Goal: Information Seeking & Learning: Find specific fact

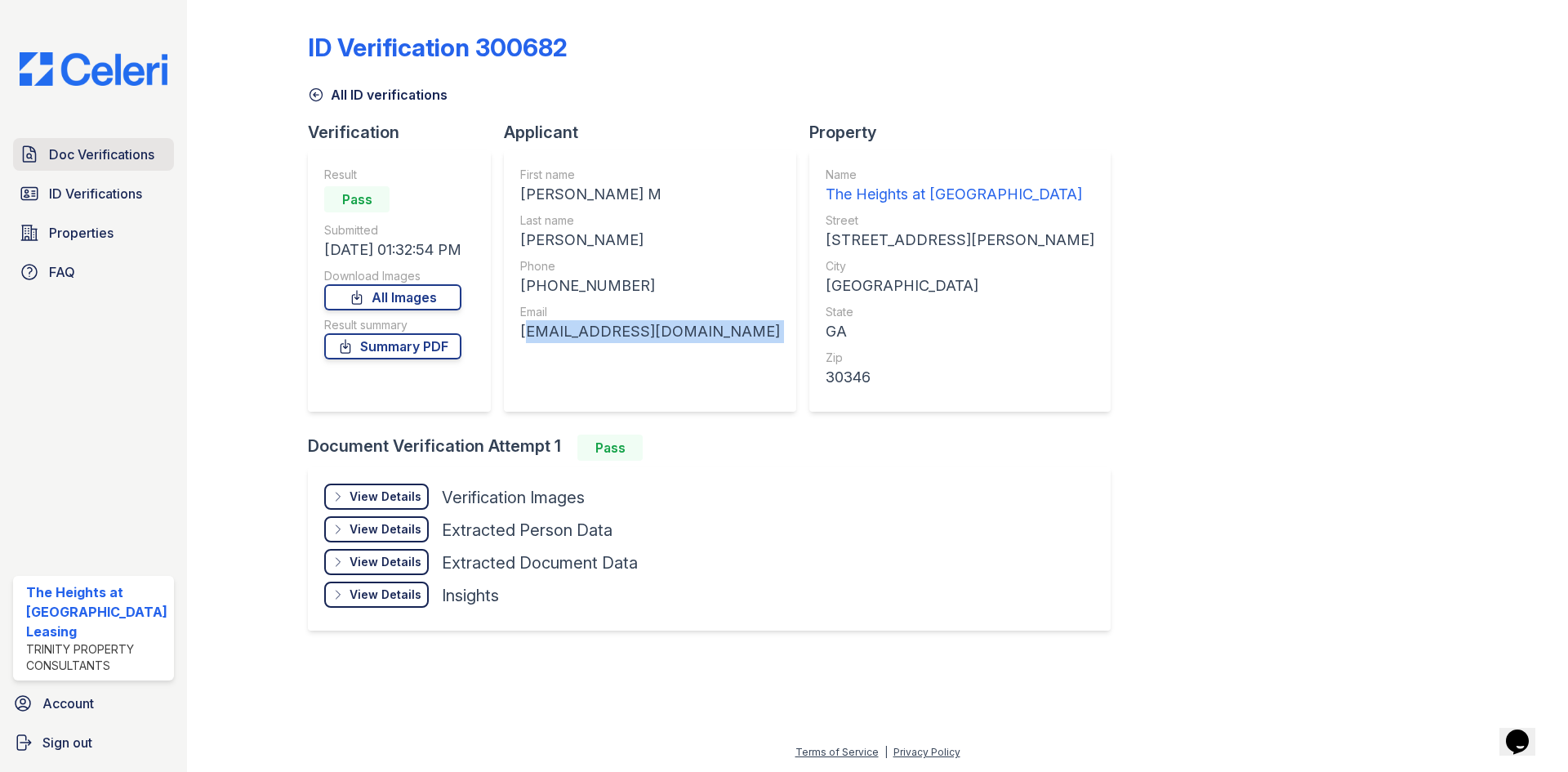
click at [147, 139] on link "Doc Verifications" at bounding box center [93, 154] width 161 height 33
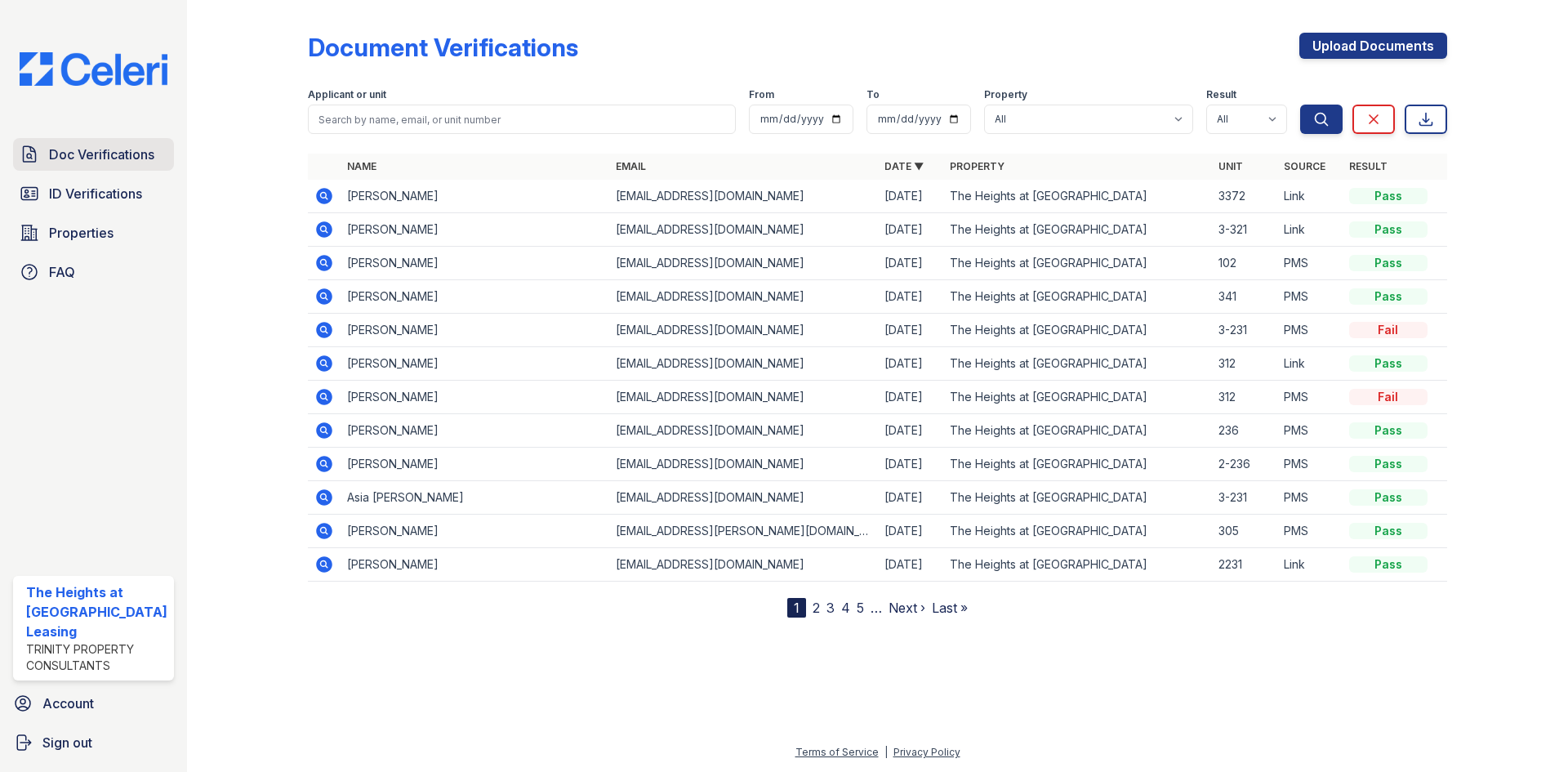
click at [131, 165] on link "Doc Verifications" at bounding box center [93, 154] width 161 height 33
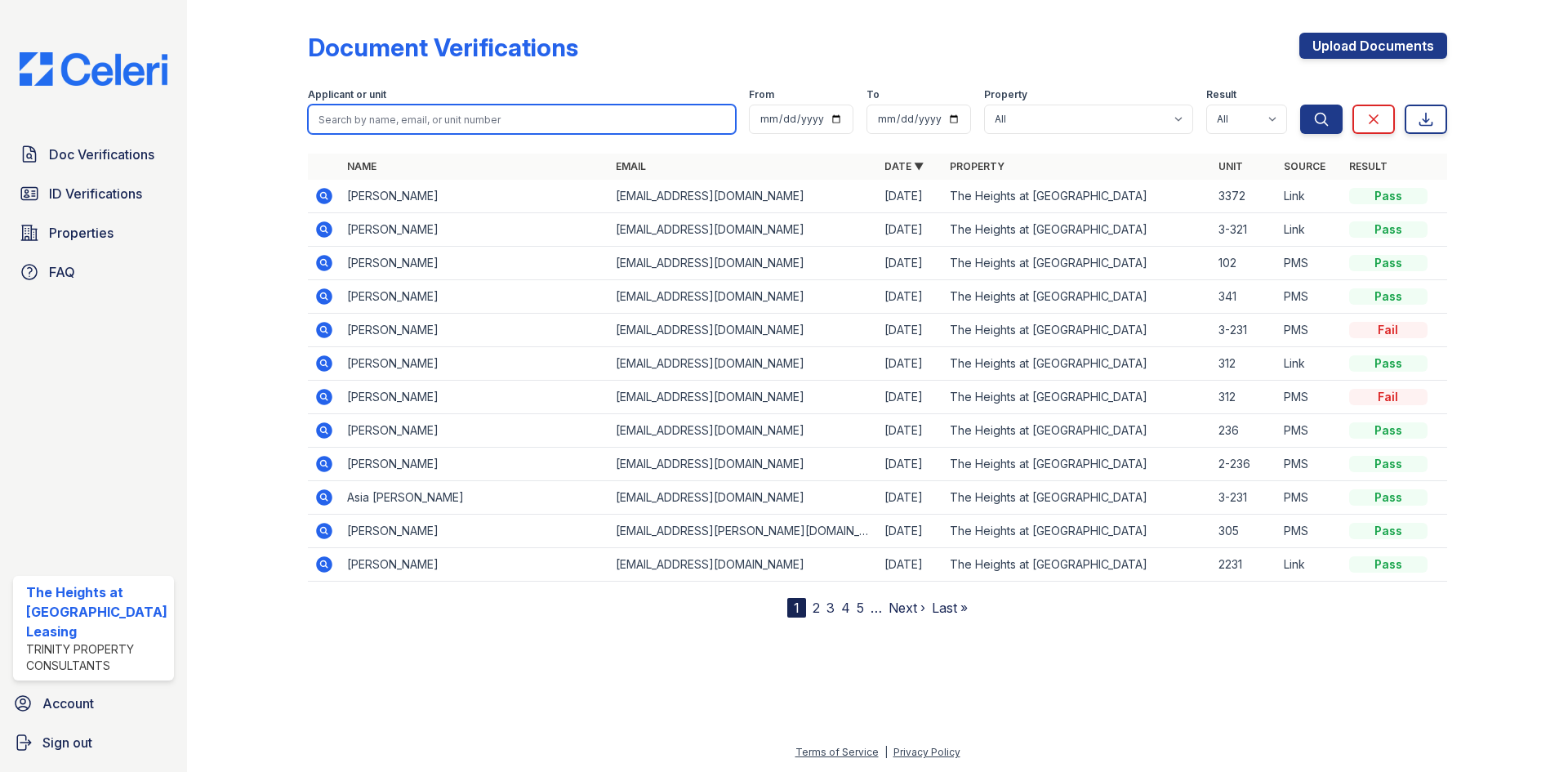
click at [403, 126] on input "search" at bounding box center [521, 119] width 428 height 30
paste input "teyonna"
type input "teyonna"
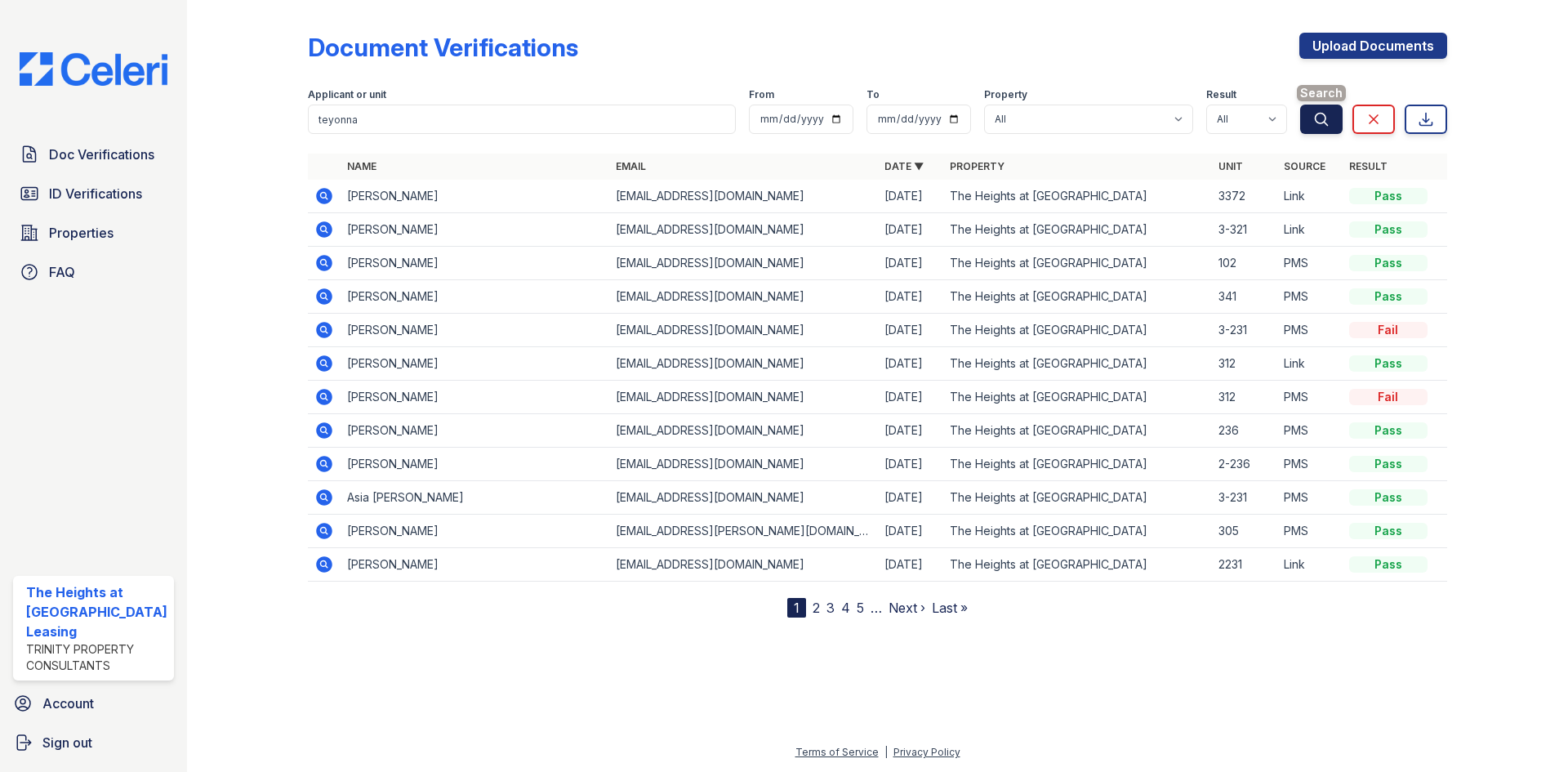
click at [1308, 126] on button "Search" at bounding box center [1321, 119] width 42 height 30
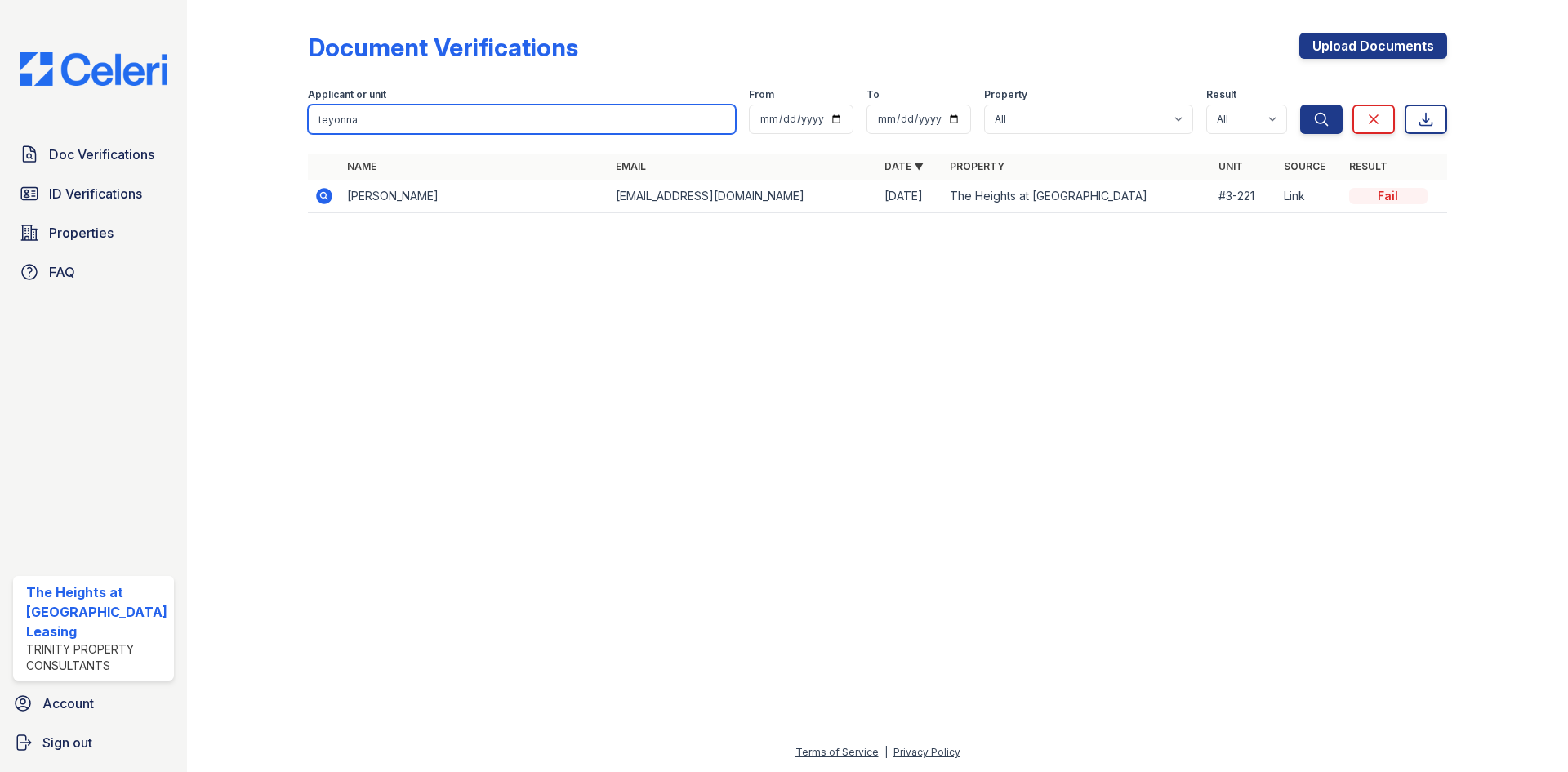
click at [381, 127] on input "teyonna" at bounding box center [521, 119] width 428 height 30
paste input "[PERSON_NAME]"
type input "[PERSON_NAME]"
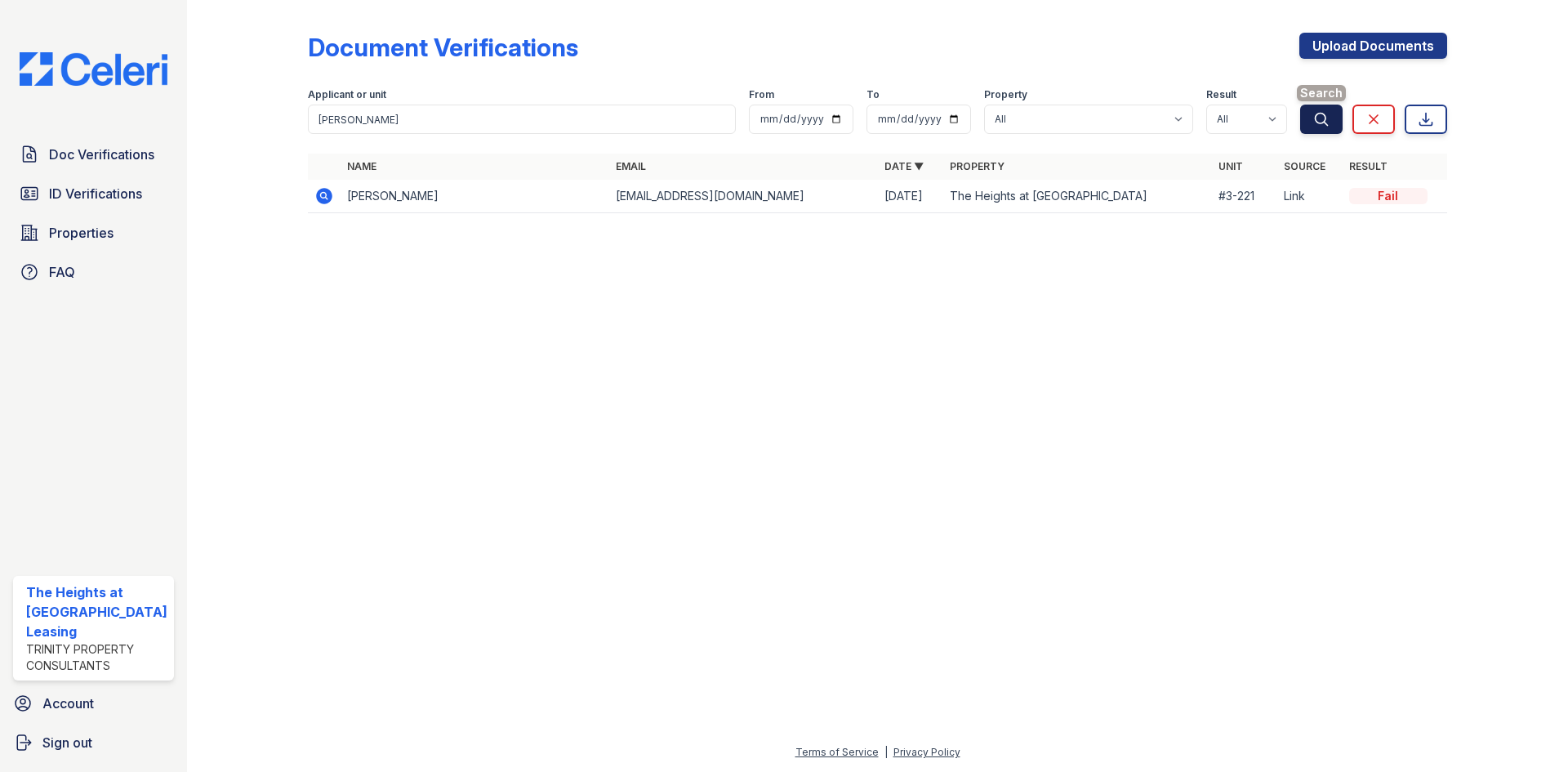
click at [1335, 126] on button "Search" at bounding box center [1321, 119] width 42 height 30
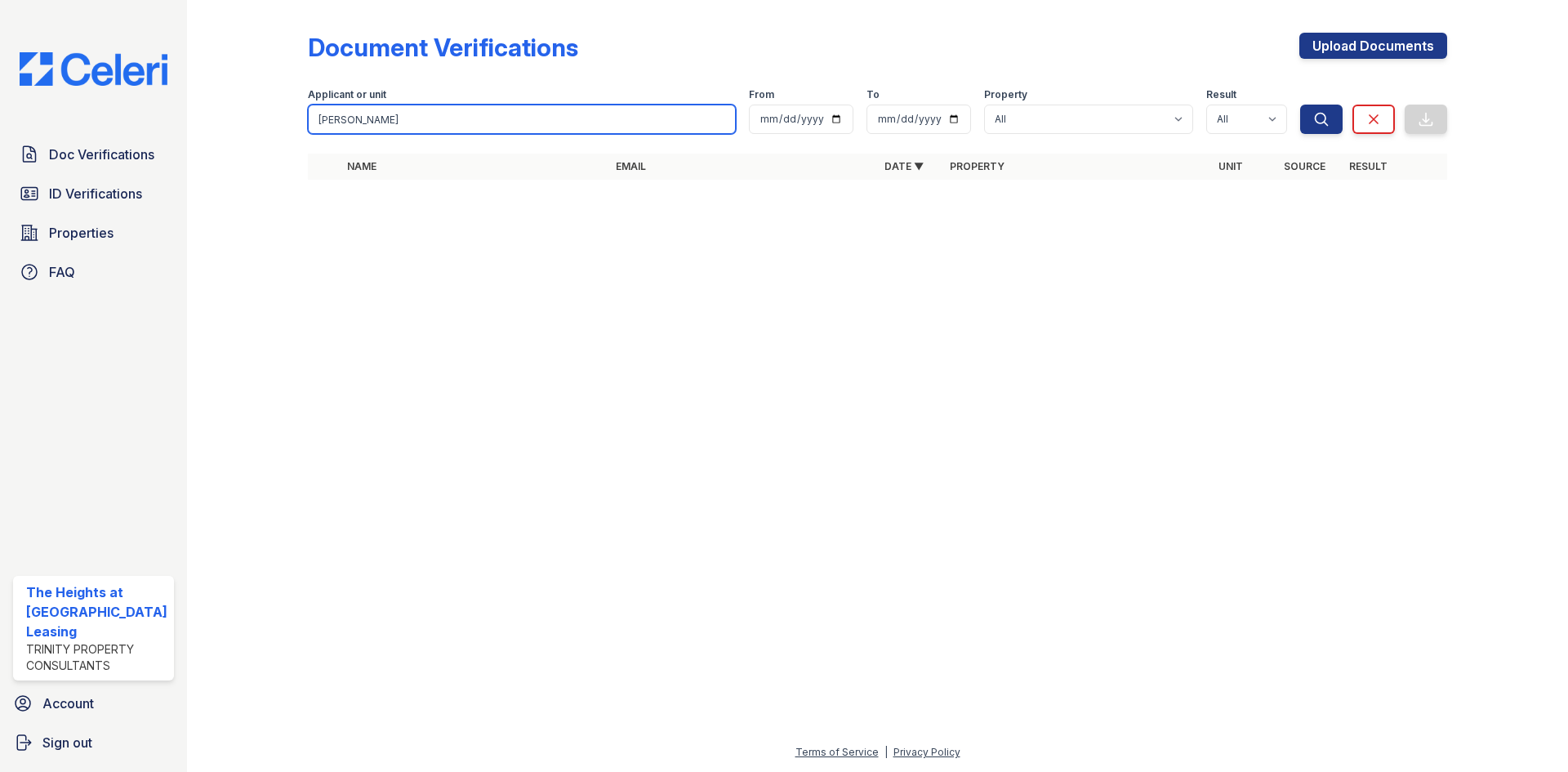
click at [380, 117] on input "[PERSON_NAME]" at bounding box center [521, 119] width 428 height 30
click at [353, 113] on input "[PERSON_NAME]" at bounding box center [521, 119] width 428 height 30
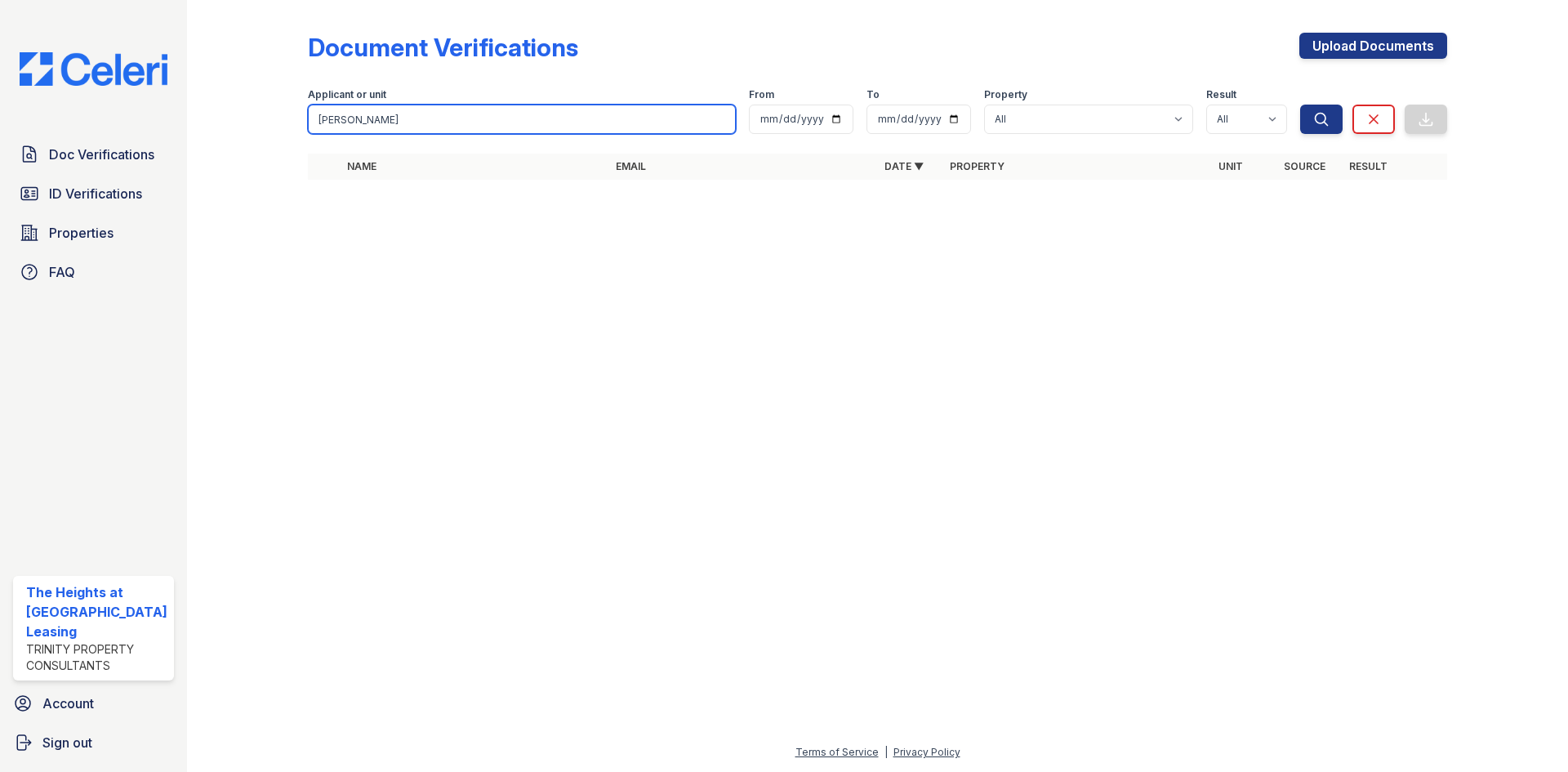
click at [353, 113] on input "[PERSON_NAME]" at bounding box center [521, 119] width 428 height 30
paste input "teyonna"
type input "teyonna"
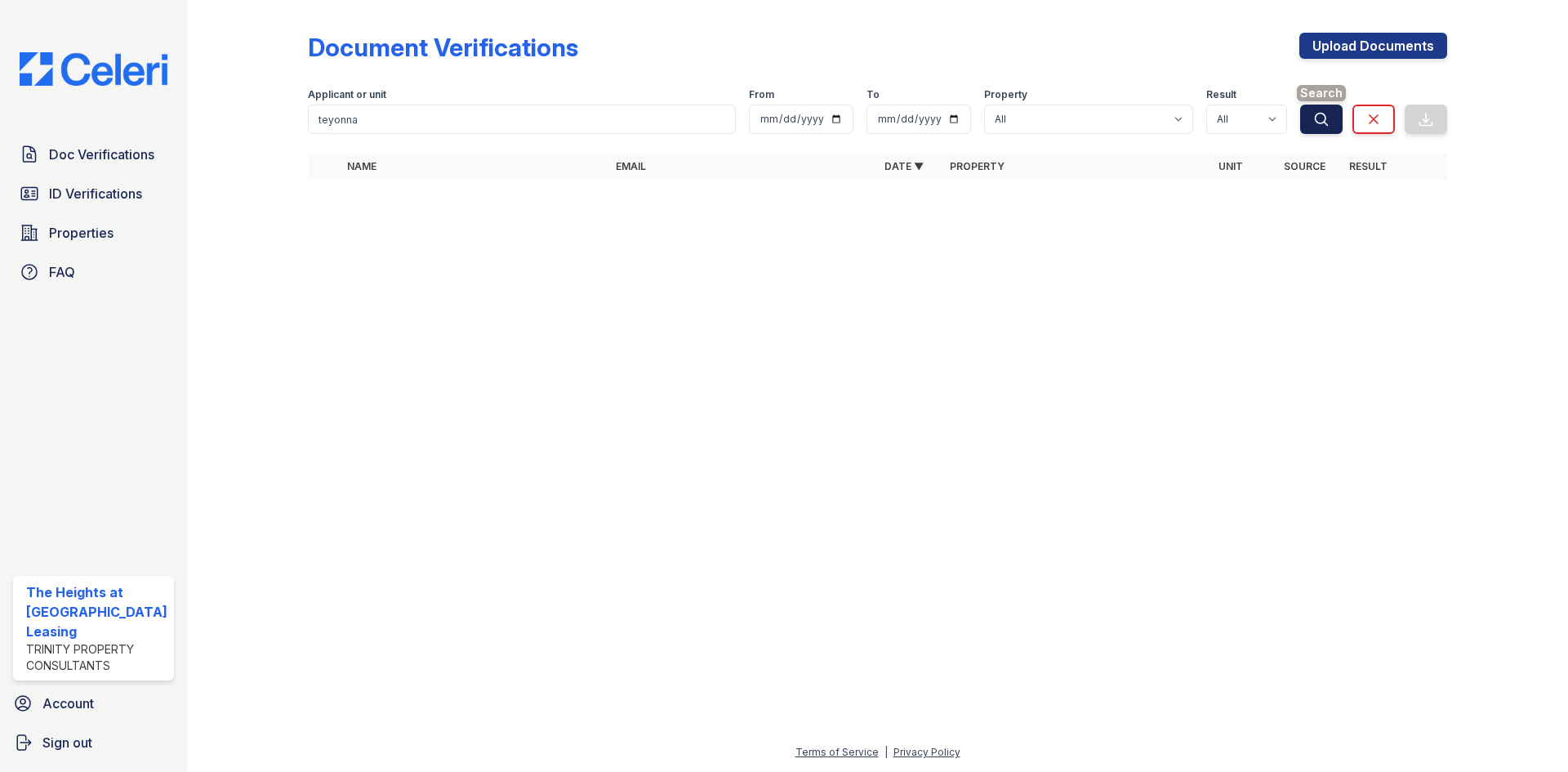
click at [1337, 126] on button "Search" at bounding box center [1321, 119] width 42 height 30
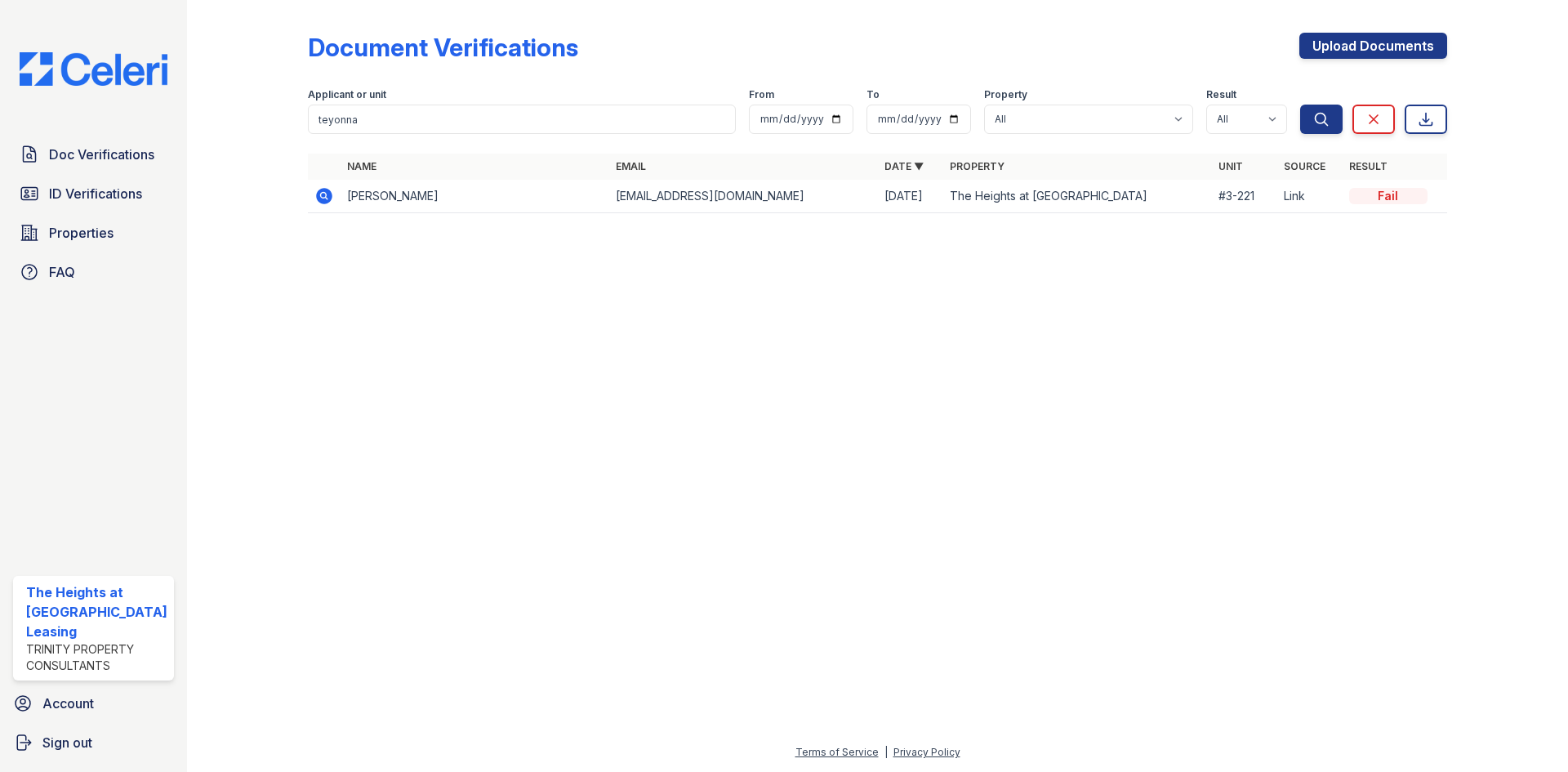
click at [665, 186] on td "[EMAIL_ADDRESS][DOMAIN_NAME]" at bounding box center [743, 196] width 269 height 34
click at [671, 193] on td "[EMAIL_ADDRESS][DOMAIN_NAME]" at bounding box center [743, 196] width 269 height 34
copy tr "[EMAIL_ADDRESS][DOMAIN_NAME]"
